Goal: Communication & Community: Answer question/provide support

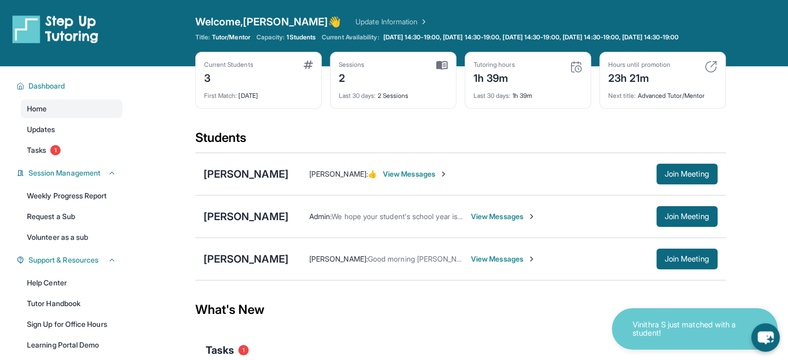
click at [471, 262] on span "View Messages" at bounding box center [503, 259] width 65 height 10
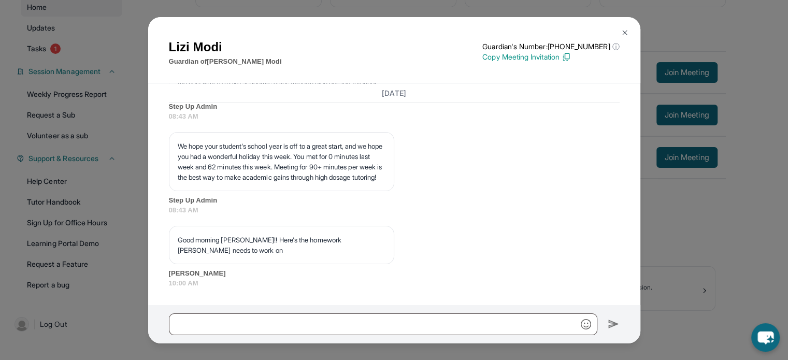
scroll to position [104, 0]
click at [333, 317] on input "text" at bounding box center [383, 324] width 429 height 22
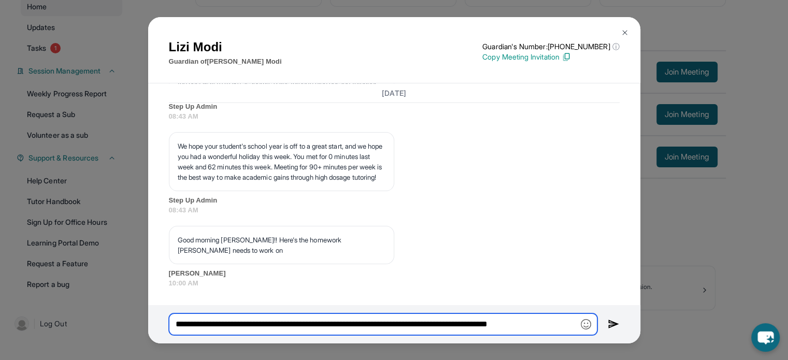
scroll to position [0, 4]
click at [397, 323] on input "**********" at bounding box center [383, 324] width 429 height 22
click at [401, 325] on input "**********" at bounding box center [383, 324] width 429 height 22
click at [576, 319] on input "**********" at bounding box center [383, 324] width 429 height 22
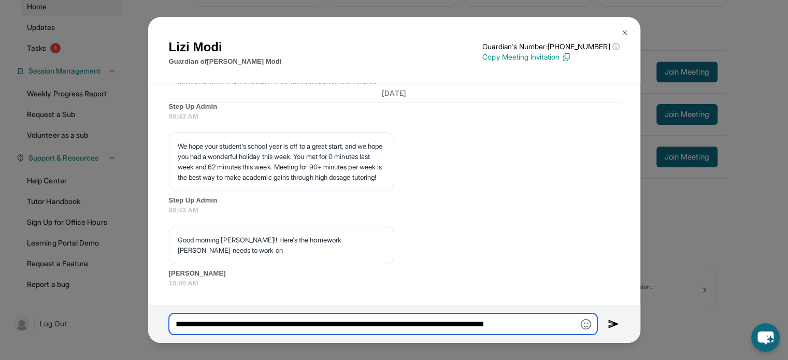
scroll to position [0, 1]
type input "**********"
click at [332, 323] on input "**********" at bounding box center [383, 324] width 429 height 22
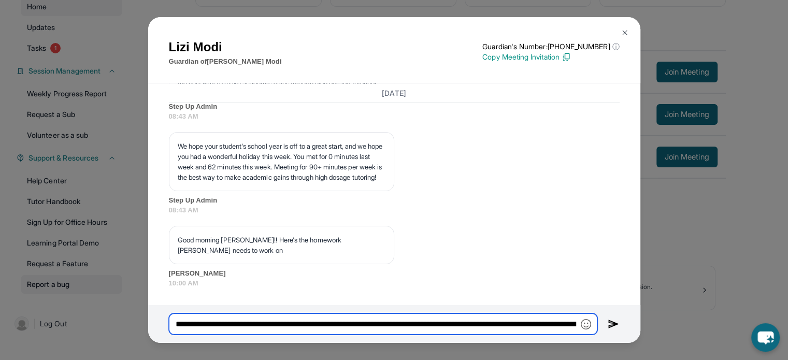
drag, startPoint x: 332, startPoint y: 323, endPoint x: 103, endPoint y: 299, distance: 230.3
click at [104, 299] on div "[PERSON_NAME] Guardian of [PERSON_NAME] Guardian's Number: [PHONE_NUMBER] ⓘ Thi…" at bounding box center [394, 180] width 788 height 360
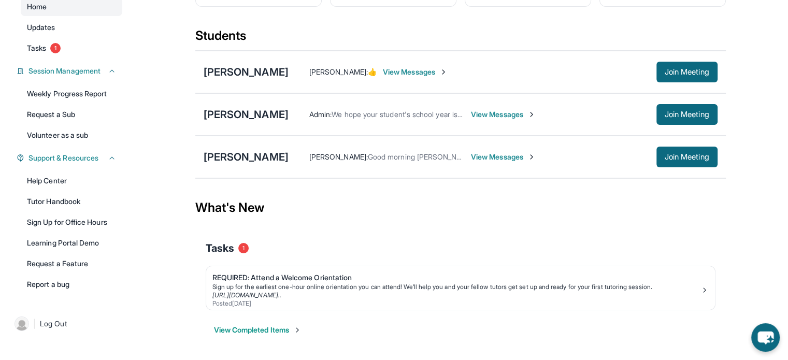
click at [496, 161] on span "View Messages" at bounding box center [503, 157] width 65 height 10
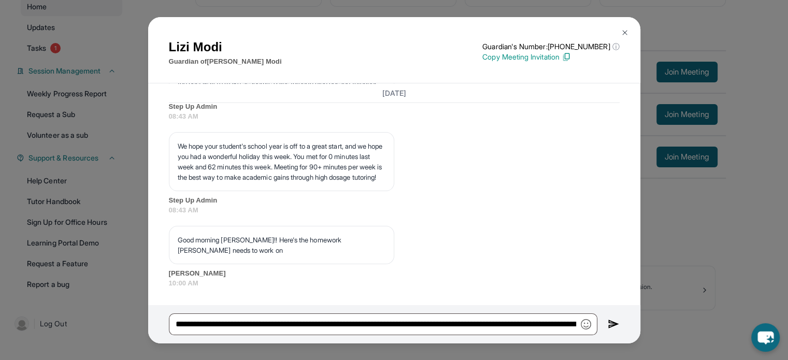
scroll to position [2447, 0]
click at [551, 330] on input "**********" at bounding box center [383, 324] width 429 height 22
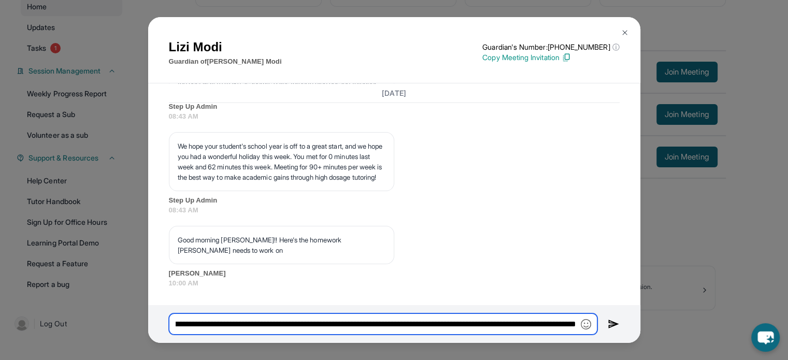
scroll to position [0, 201]
drag, startPoint x: 520, startPoint y: 327, endPoint x: 665, endPoint y: 324, distance: 145.1
click at [665, 324] on div "[PERSON_NAME] Guardian of [PERSON_NAME] Guardian's Number: [PHONE_NUMBER] ⓘ Thi…" at bounding box center [394, 180] width 788 height 360
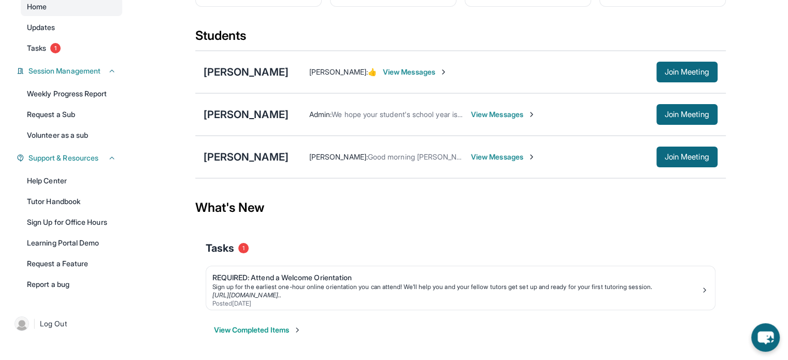
click at [471, 162] on span "View Messages" at bounding box center [503, 157] width 65 height 10
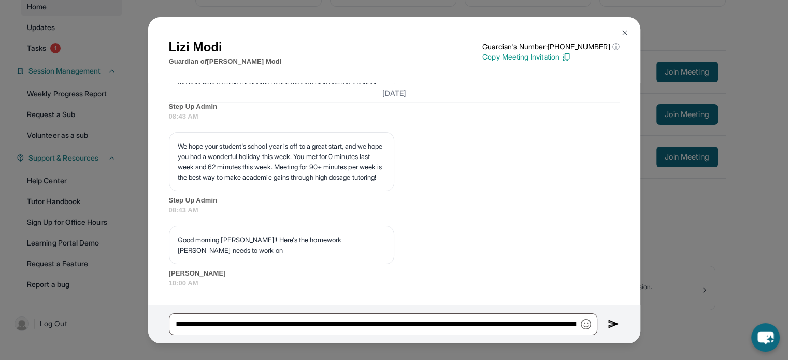
scroll to position [2447, 0]
click at [616, 326] on img at bounding box center [614, 324] width 12 height 12
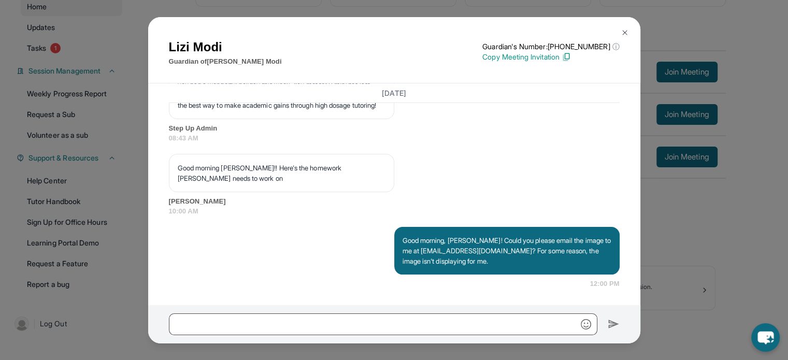
scroll to position [2519, 0]
click at [676, 281] on div "[PERSON_NAME] Guardian of [PERSON_NAME] Guardian's Number: [PHONE_NUMBER] ⓘ Thi…" at bounding box center [394, 180] width 788 height 360
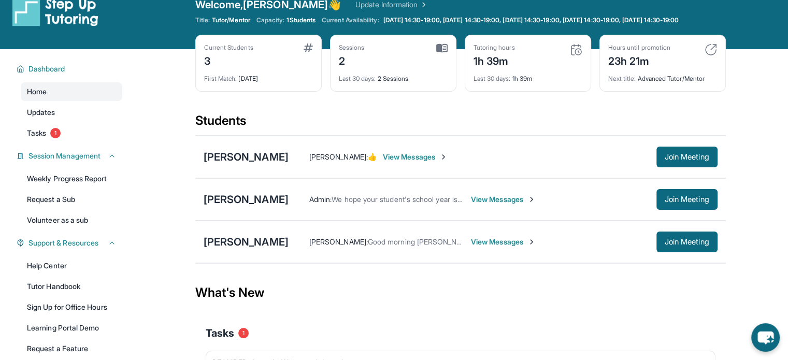
scroll to position [0, 0]
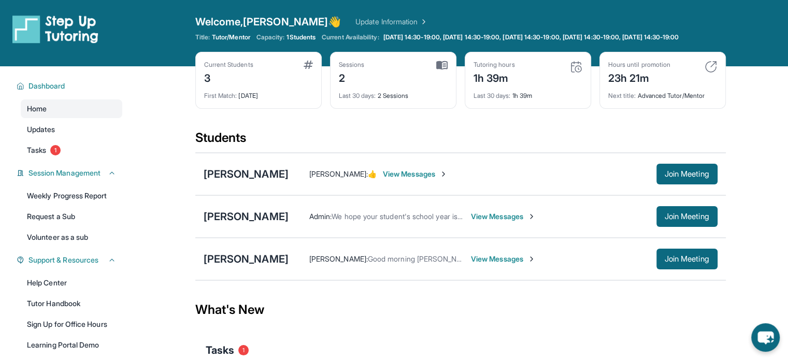
click at [471, 264] on span "View Messages" at bounding box center [503, 259] width 65 height 10
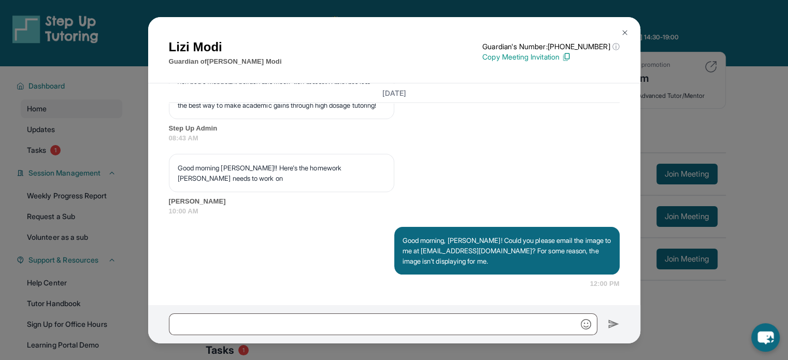
scroll to position [2519, 0]
click at [704, 311] on div "[PERSON_NAME] Guardian of [PERSON_NAME] Guardian's Number: [PHONE_NUMBER] ⓘ Thi…" at bounding box center [394, 180] width 788 height 360
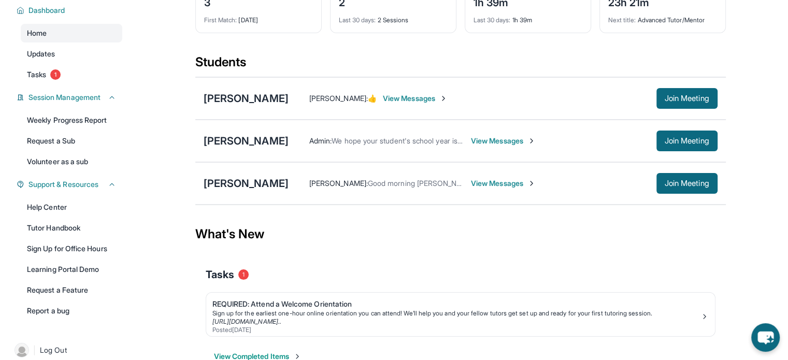
scroll to position [0, 0]
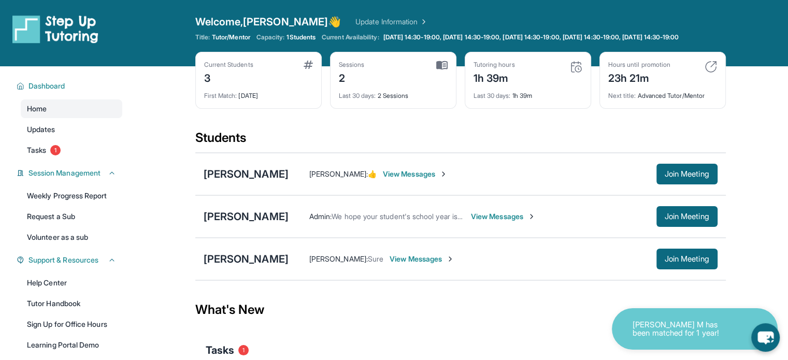
click at [390, 262] on span "View Messages" at bounding box center [422, 259] width 65 height 10
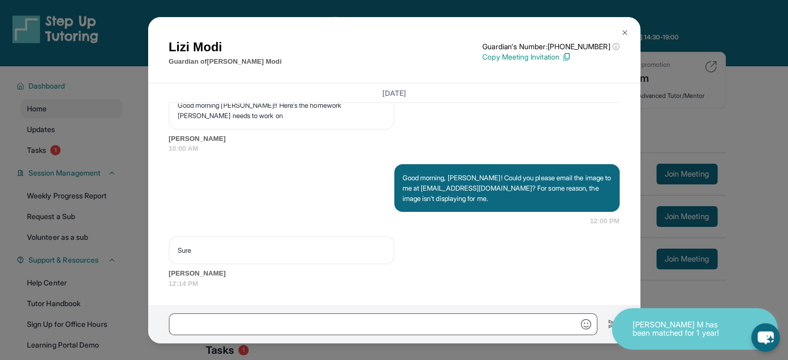
scroll to position [2582, 0]
click at [704, 119] on div "[PERSON_NAME] Guardian of [PERSON_NAME] Guardian's Number: [PHONE_NUMBER] ⓘ Thi…" at bounding box center [394, 180] width 788 height 360
